Goal: Task Accomplishment & Management: Manage account settings

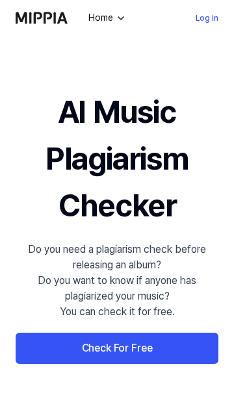
click at [206, 16] on link "Log in" at bounding box center [207, 18] width 23 height 16
